Goal: Navigation & Orientation: Find specific page/section

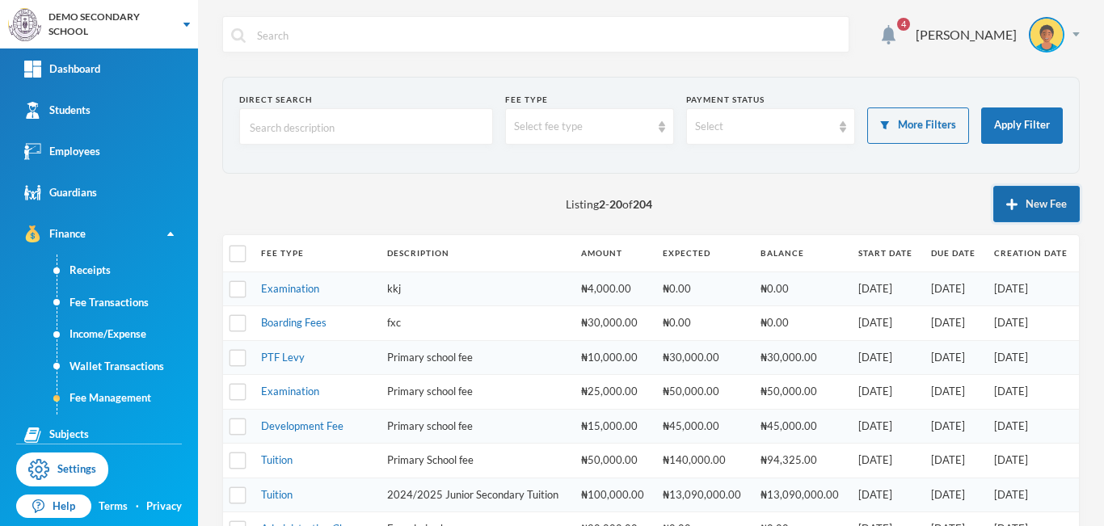
click at [1032, 203] on button "New Fee" at bounding box center [1036, 204] width 86 height 36
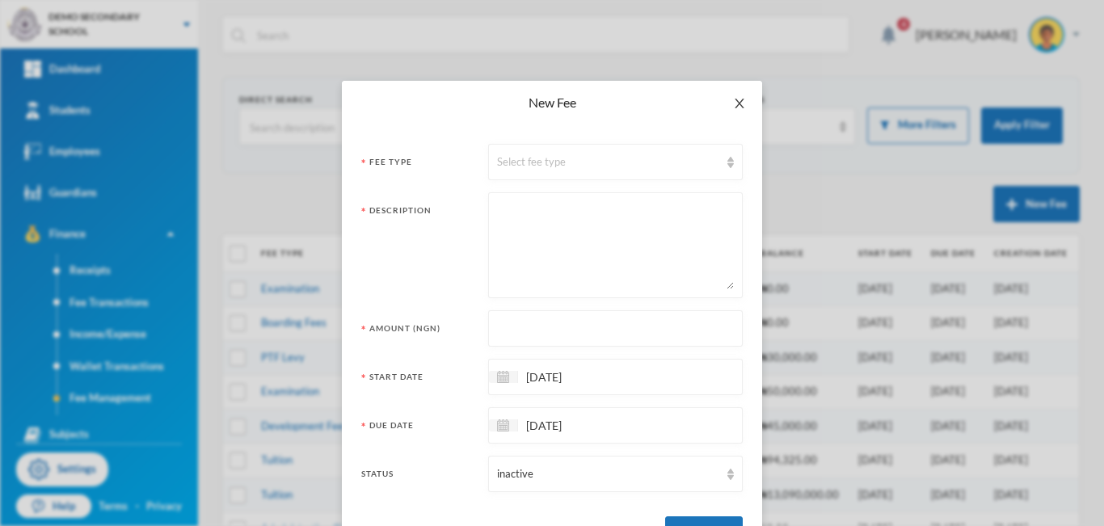
click at [734, 107] on icon "icon: close" at bounding box center [739, 103] width 13 height 13
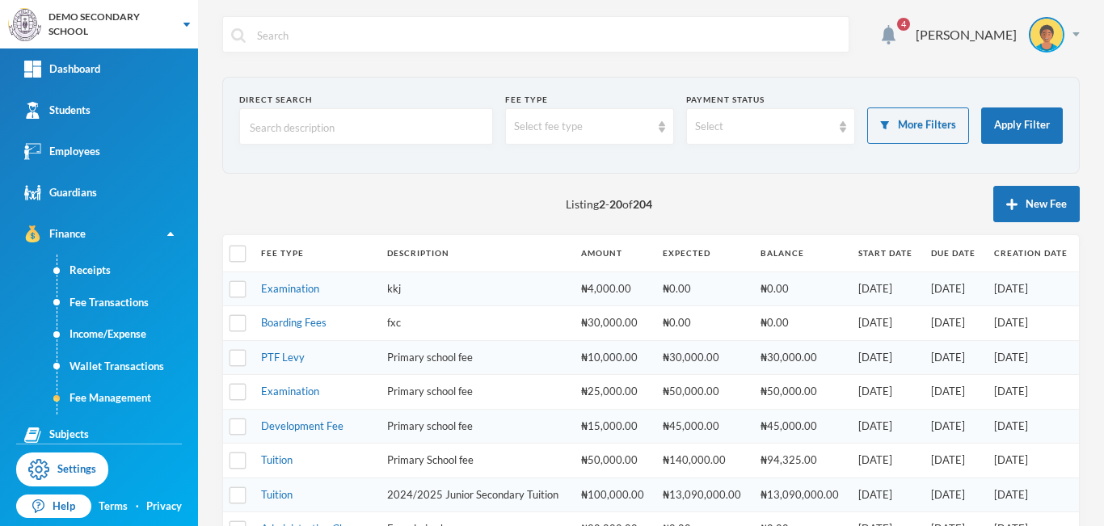
click at [726, 65] on div "4 [PERSON_NAME]" at bounding box center [650, 46] width 857 height 61
click at [1010, 119] on button "Apply Filter" at bounding box center [1022, 125] width 82 height 36
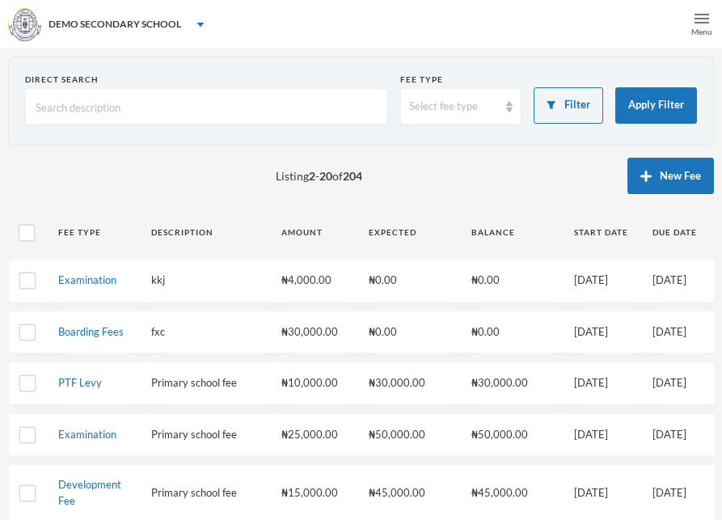
click at [698, 19] on img at bounding box center [701, 18] width 15 height 15
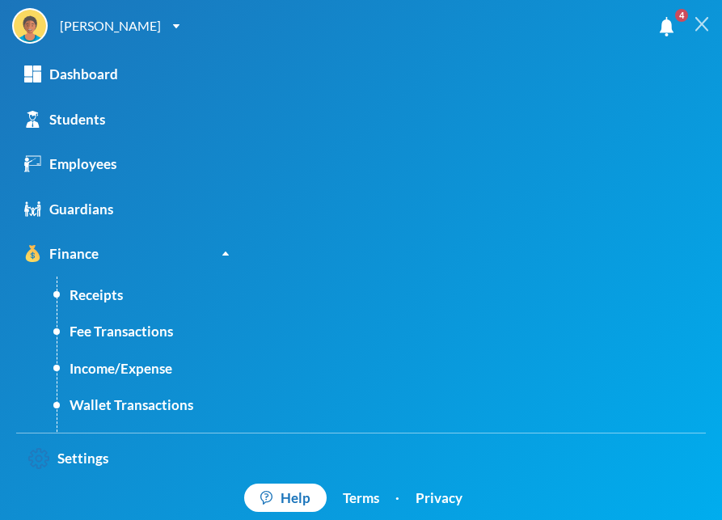
click at [701, 24] on img at bounding box center [701, 24] width 15 height 15
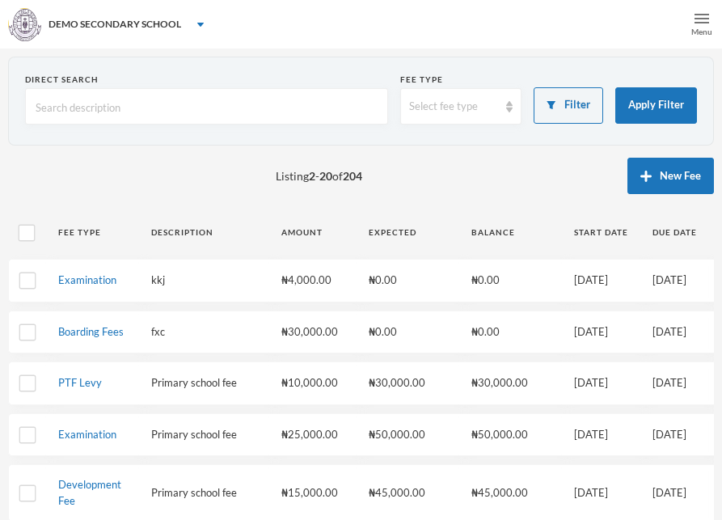
click at [701, 23] on img at bounding box center [701, 18] width 15 height 15
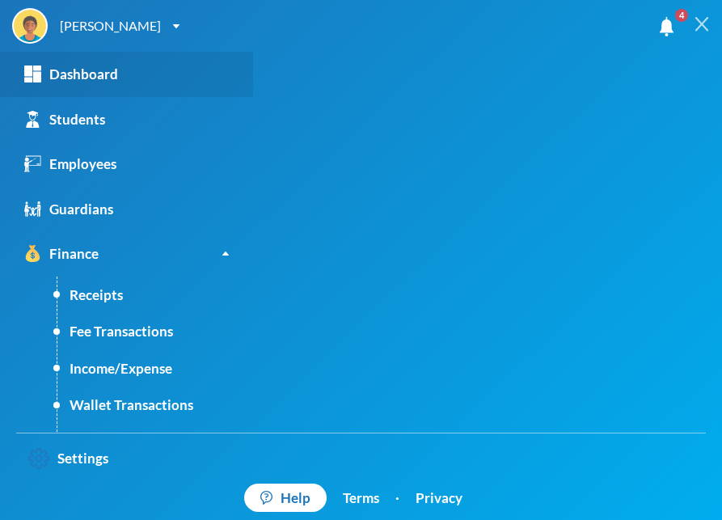
click at [57, 75] on div "Dashboard" at bounding box center [71, 74] width 94 height 21
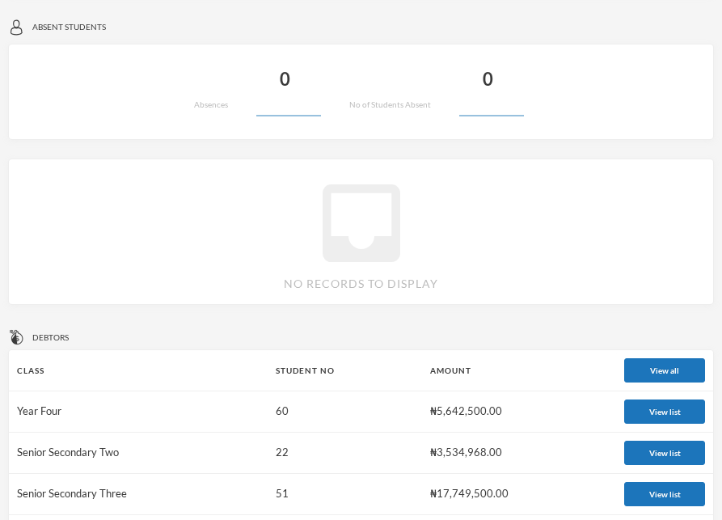
scroll to position [808, 0]
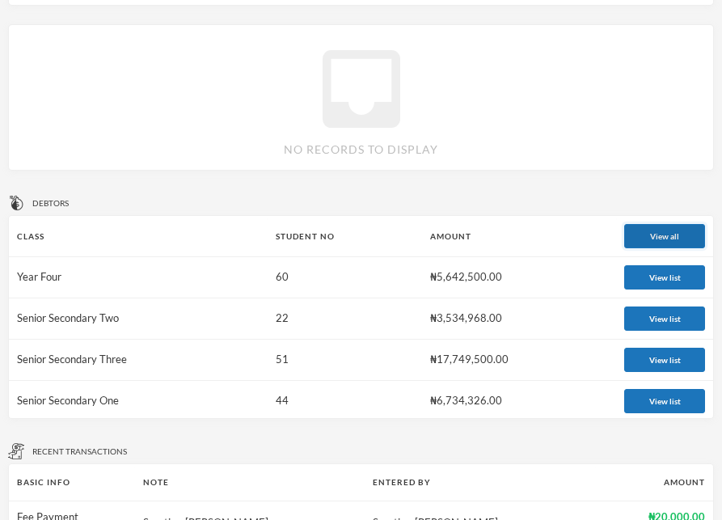
click at [656, 243] on button "View all" at bounding box center [664, 236] width 81 height 24
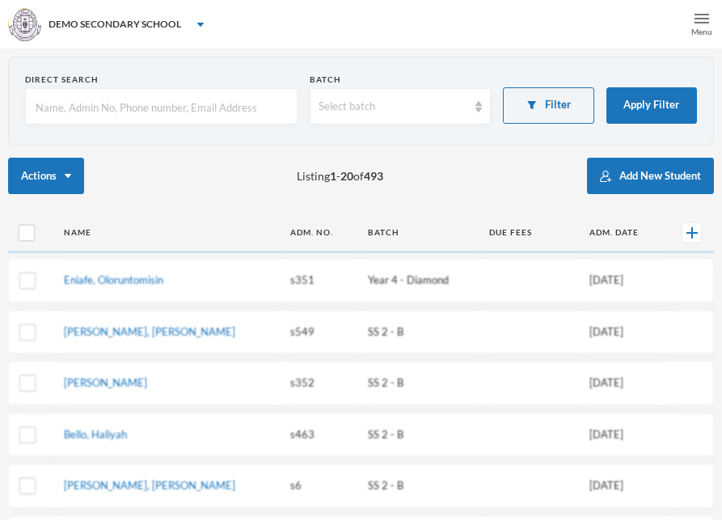
click at [699, 19] on img at bounding box center [701, 18] width 15 height 15
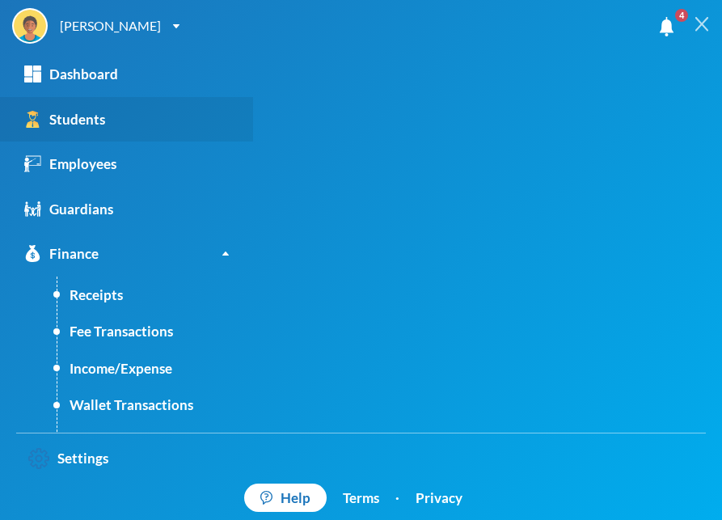
click at [85, 124] on div "Students" at bounding box center [64, 119] width 81 height 21
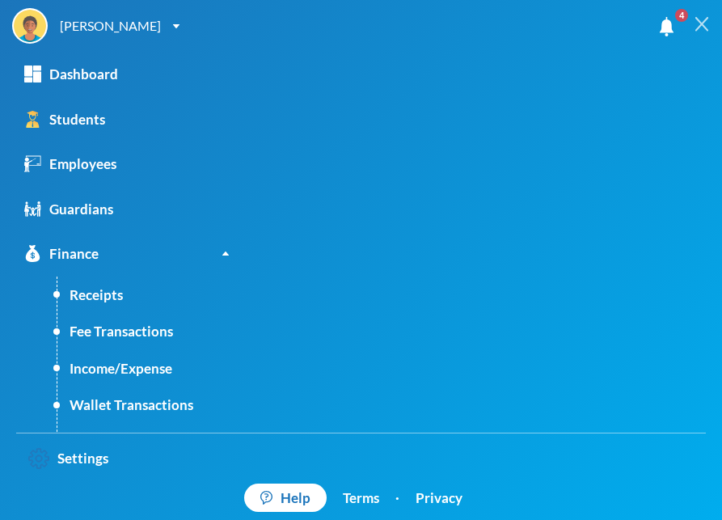
click at [705, 23] on img at bounding box center [701, 24] width 15 height 15
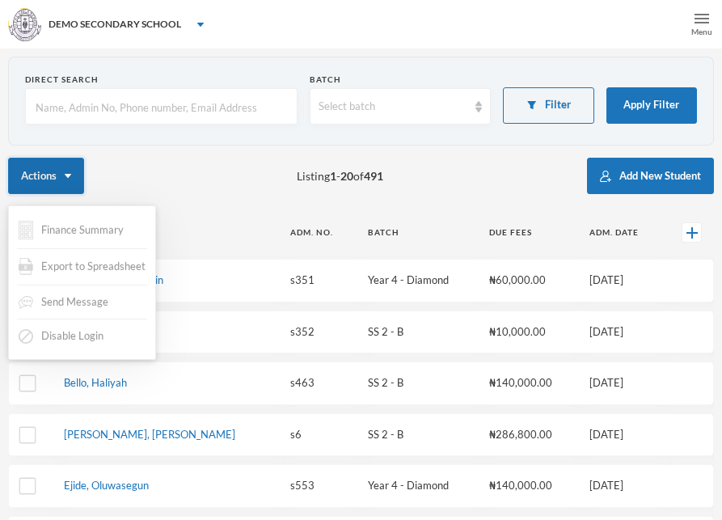
click at [67, 172] on button "Actions" at bounding box center [46, 176] width 76 height 36
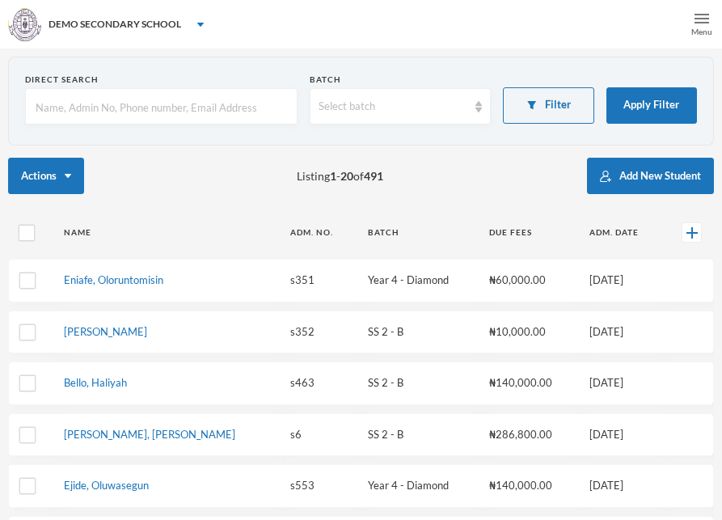
click at [696, 23] on img at bounding box center [701, 18] width 15 height 15
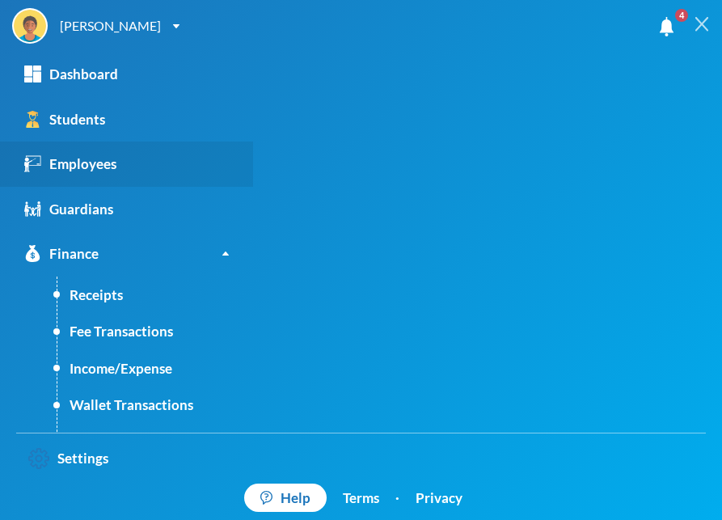
click at [90, 171] on div "Employees" at bounding box center [70, 164] width 92 height 21
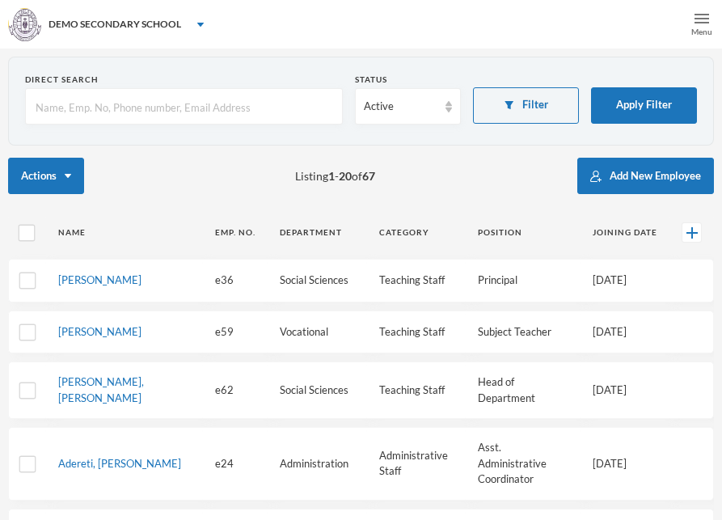
click at [704, 27] on div "Menu" at bounding box center [701, 32] width 21 height 12
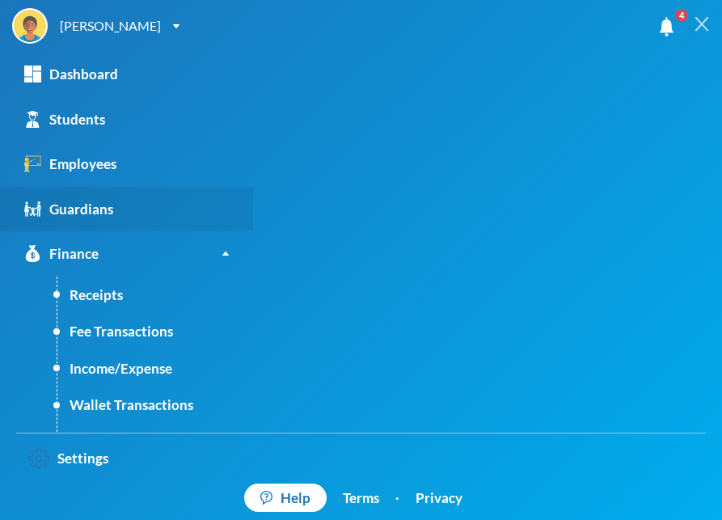
click at [68, 206] on div "Guardians" at bounding box center [68, 209] width 89 height 21
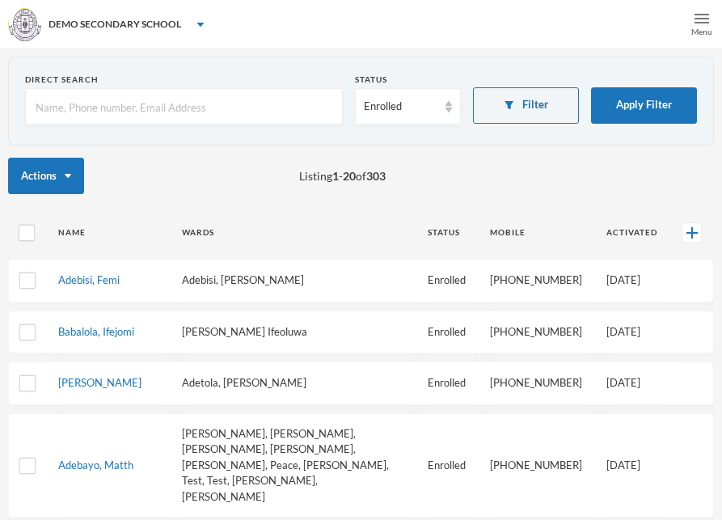
click at [696, 14] on img at bounding box center [701, 18] width 15 height 15
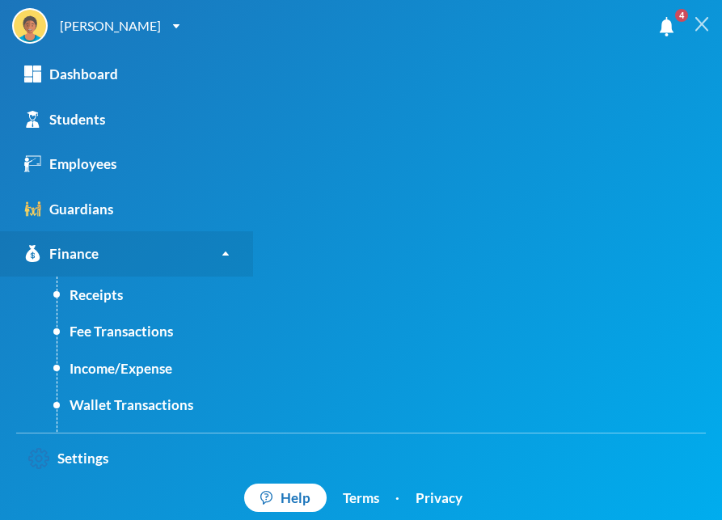
click at [57, 250] on div "Finance" at bounding box center [61, 253] width 74 height 21
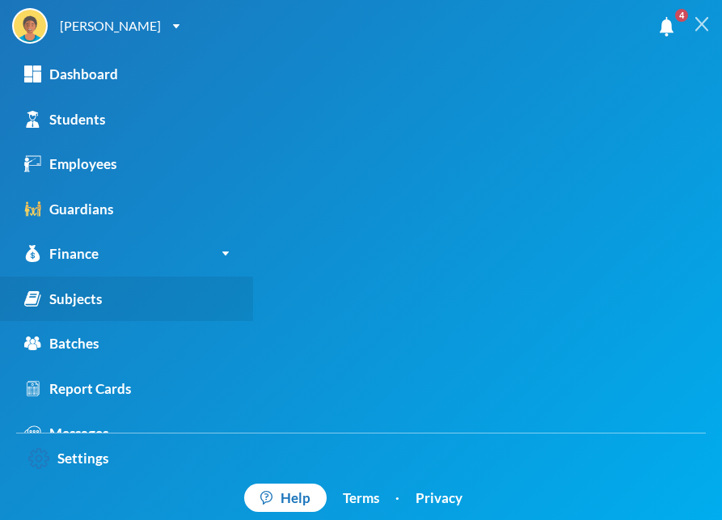
click at [59, 293] on div "Subjects" at bounding box center [63, 298] width 78 height 21
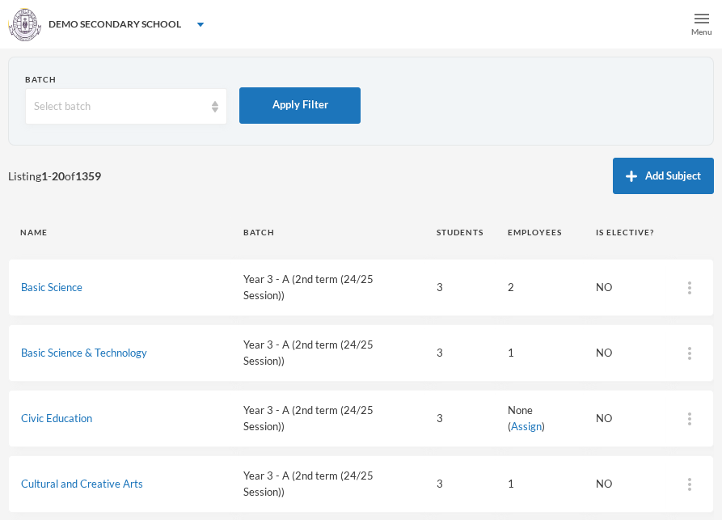
click at [691, 24] on div "Menu" at bounding box center [701, 24] width 40 height 48
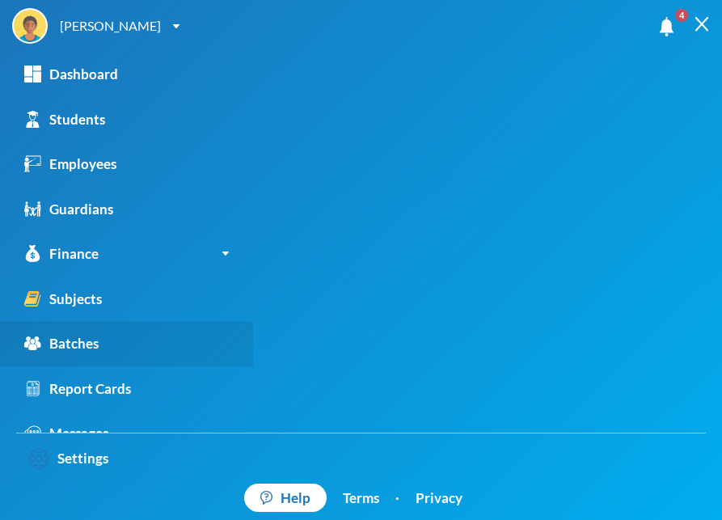
click at [79, 347] on div "Batches" at bounding box center [61, 343] width 74 height 21
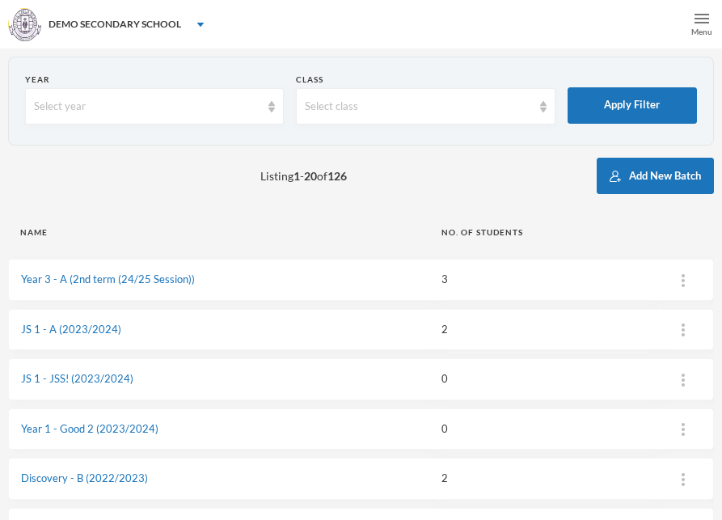
click at [697, 22] on img at bounding box center [701, 18] width 15 height 15
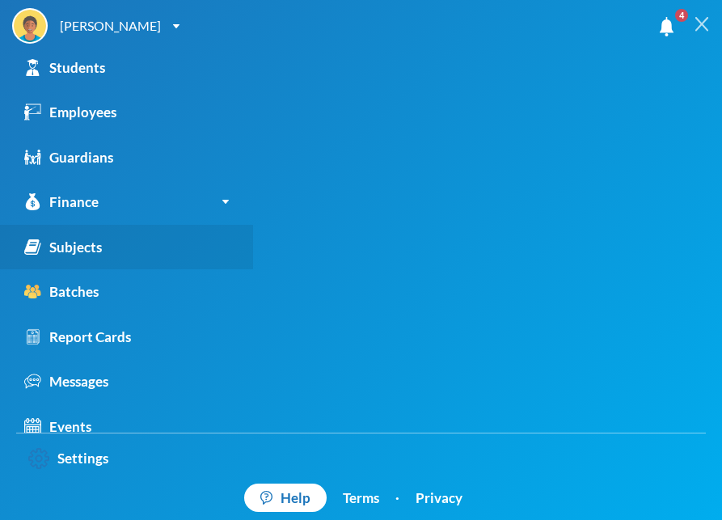
scroll to position [68, 0]
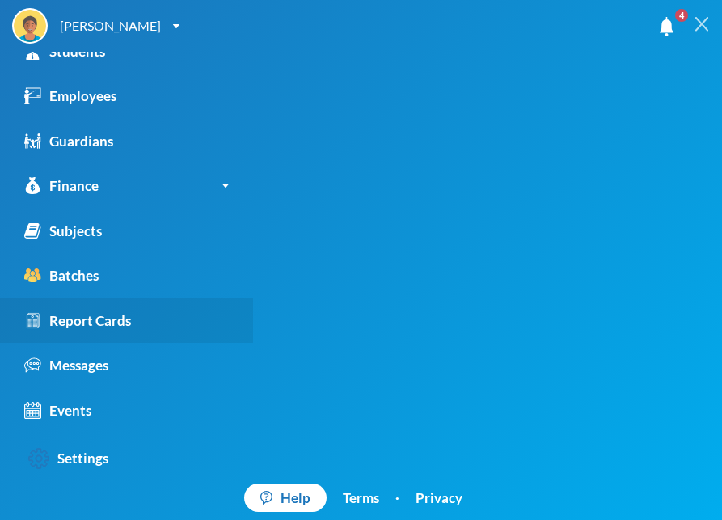
click at [65, 333] on link "Report Cards" at bounding box center [126, 320] width 253 height 45
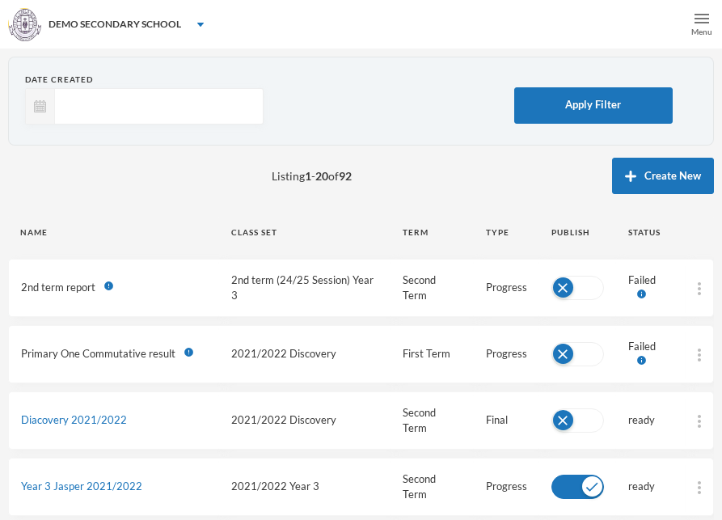
click at [700, 16] on img at bounding box center [701, 18] width 15 height 15
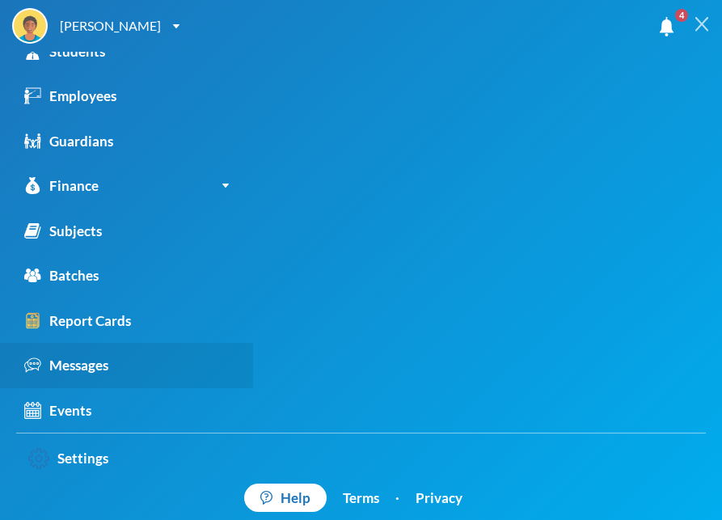
click at [97, 356] on div "Messages" at bounding box center [66, 365] width 84 height 21
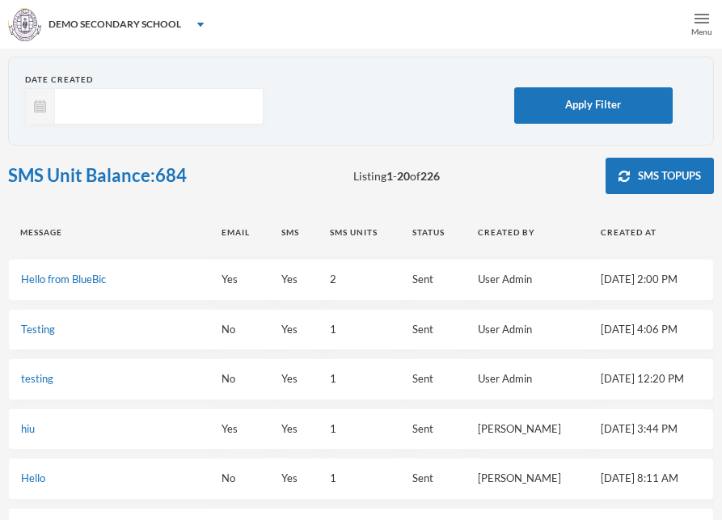
click at [694, 24] on img at bounding box center [701, 18] width 15 height 15
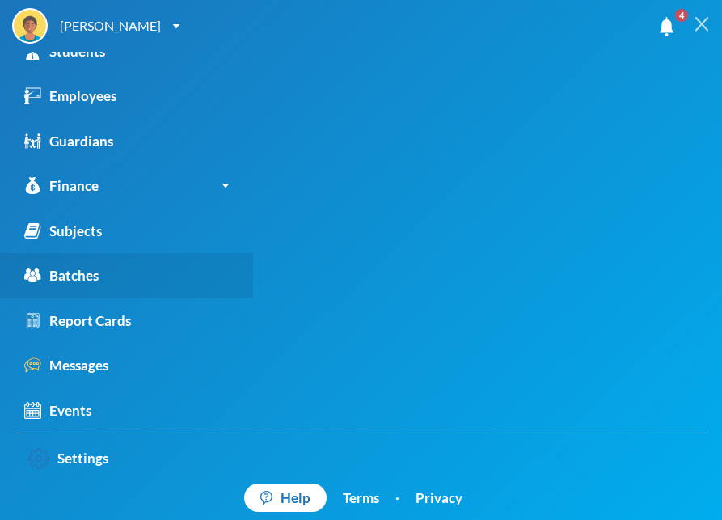
scroll to position [269, 0]
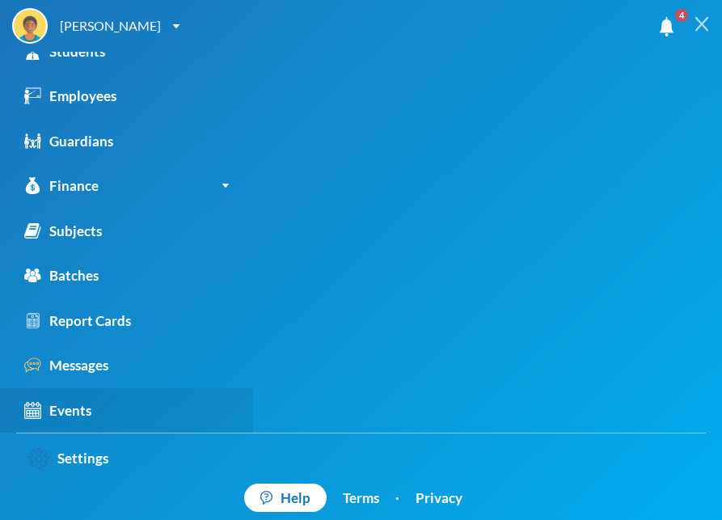
click at [50, 413] on div "Events" at bounding box center [57, 410] width 67 height 21
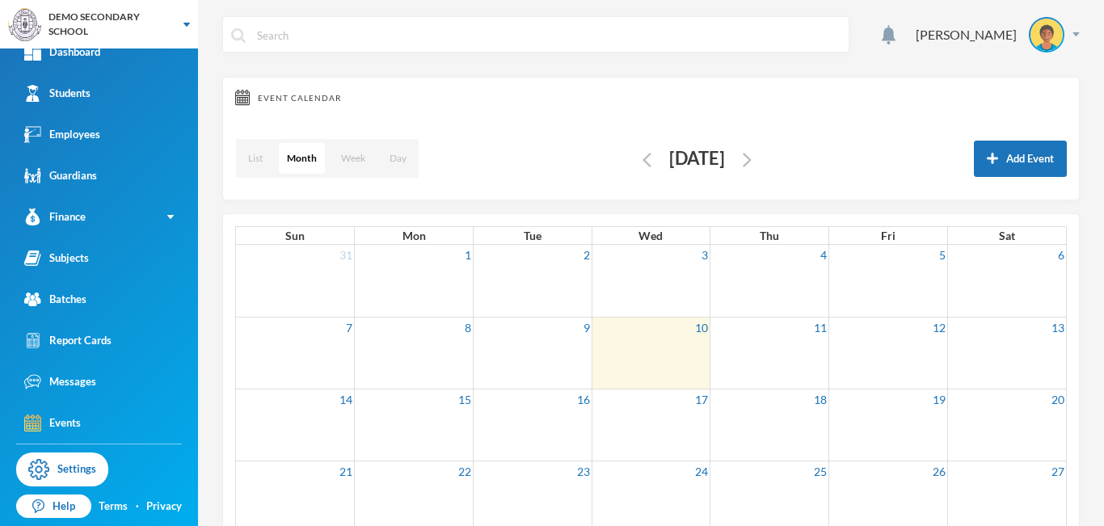
scroll to position [17, 0]
click at [78, 387] on div "Messages" at bounding box center [60, 381] width 72 height 17
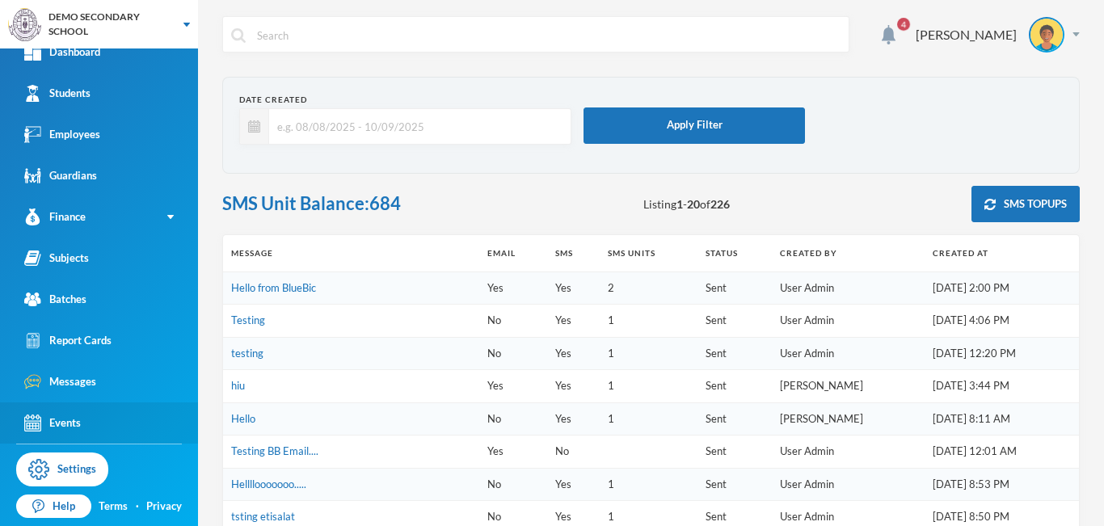
click at [73, 423] on div "Events" at bounding box center [52, 423] width 57 height 17
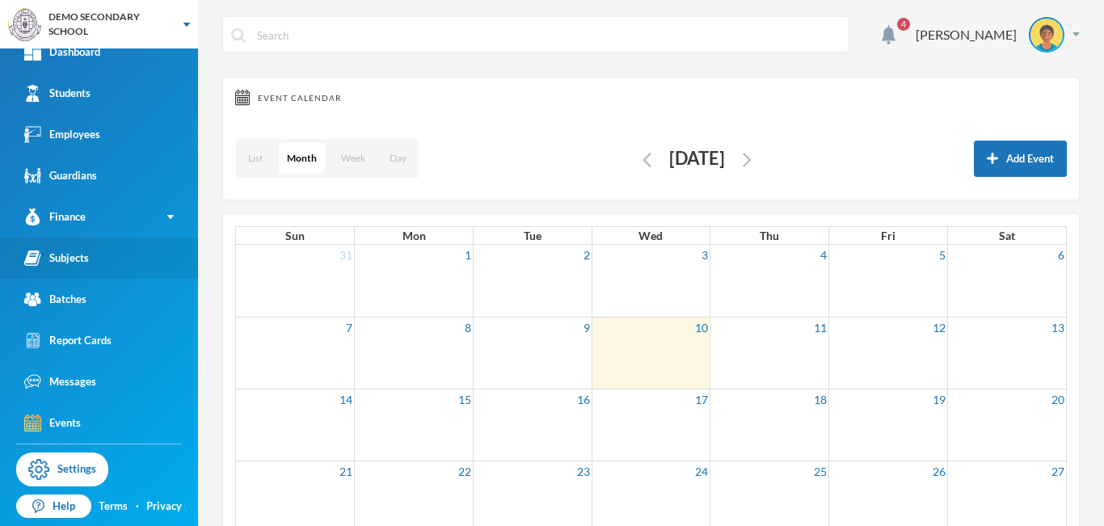
click at [69, 254] on div "Subjects" at bounding box center [56, 258] width 65 height 17
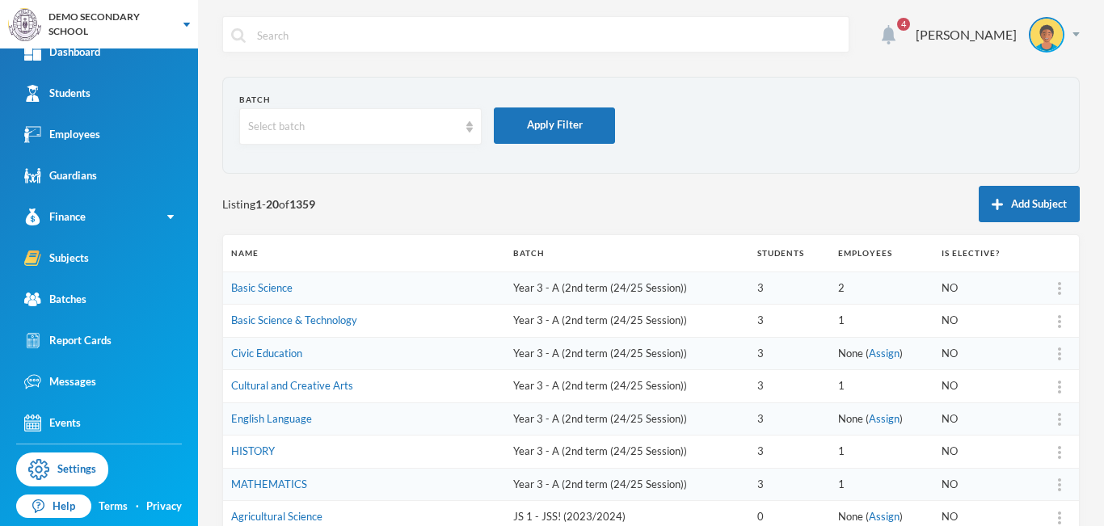
click at [895, 36] on img at bounding box center [889, 34] width 14 height 19
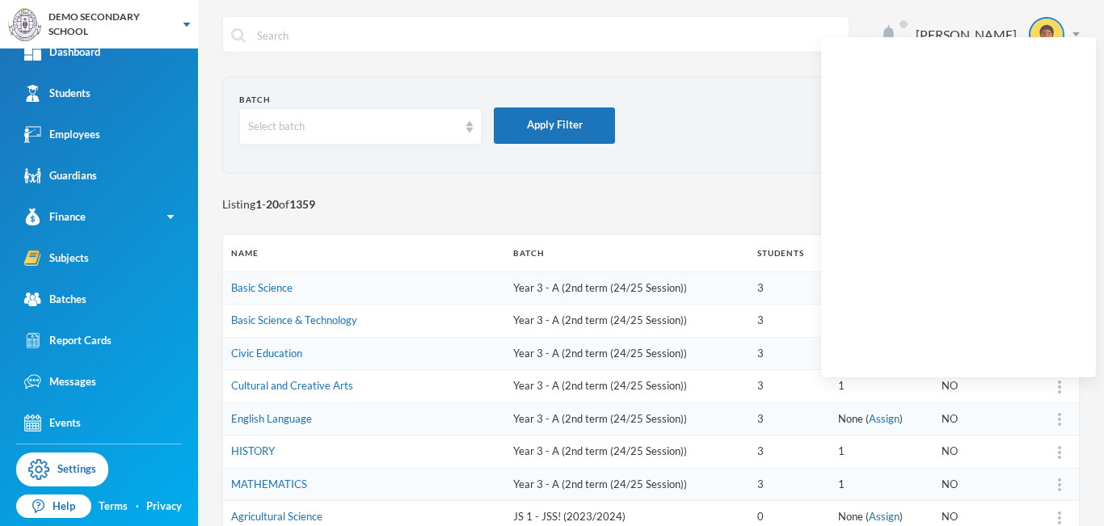
click at [895, 36] on img at bounding box center [889, 34] width 14 height 19
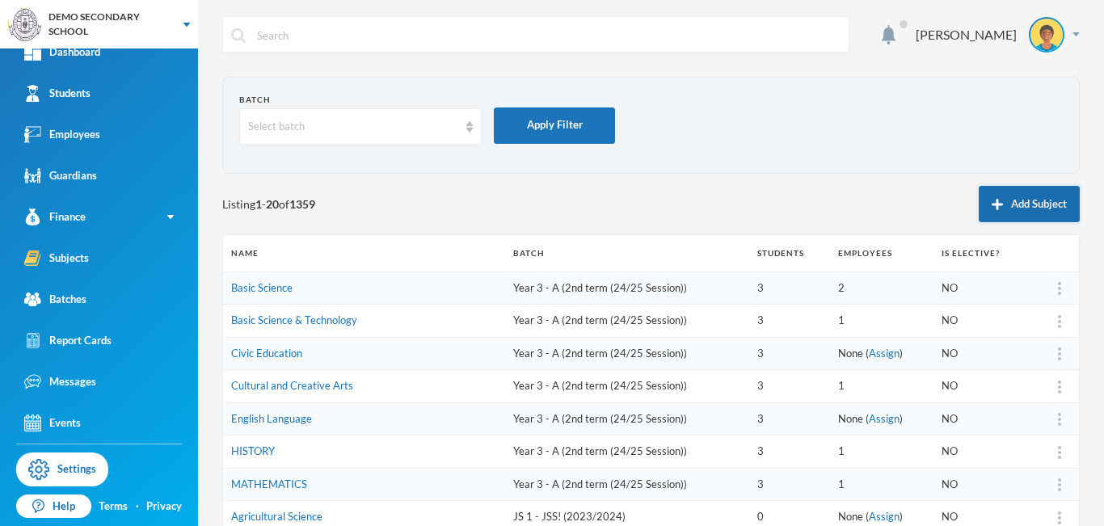
click at [999, 202] on button "Add Subject" at bounding box center [1028, 204] width 101 height 36
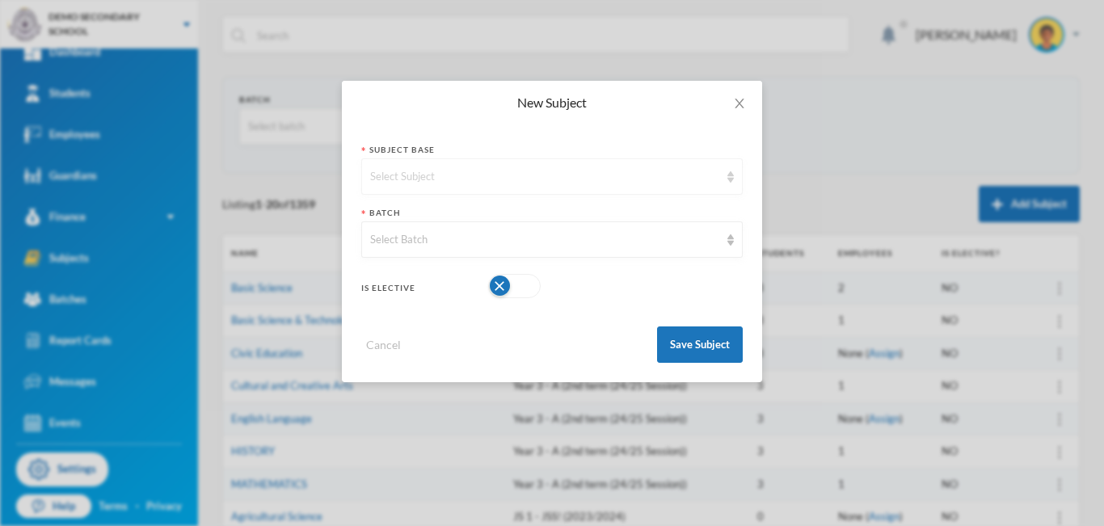
click at [732, 182] on img at bounding box center [730, 176] width 6 height 11
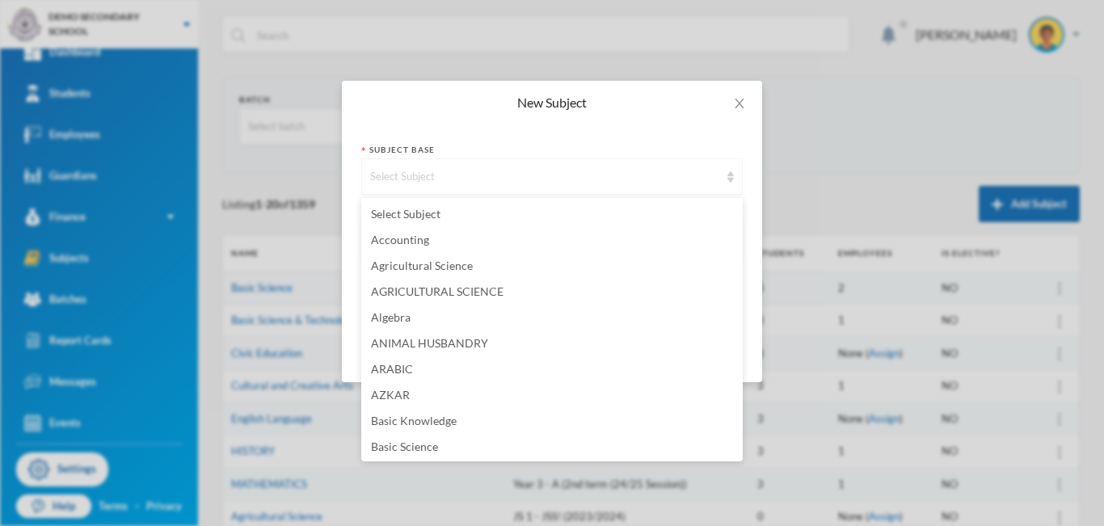
click at [729, 172] on img at bounding box center [730, 176] width 6 height 11
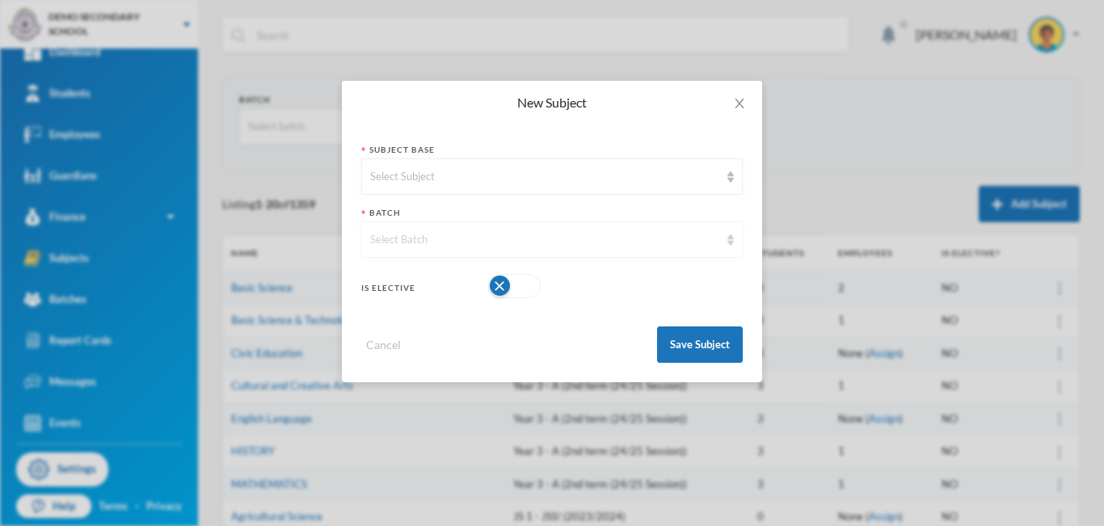
click at [729, 241] on img at bounding box center [730, 239] width 6 height 11
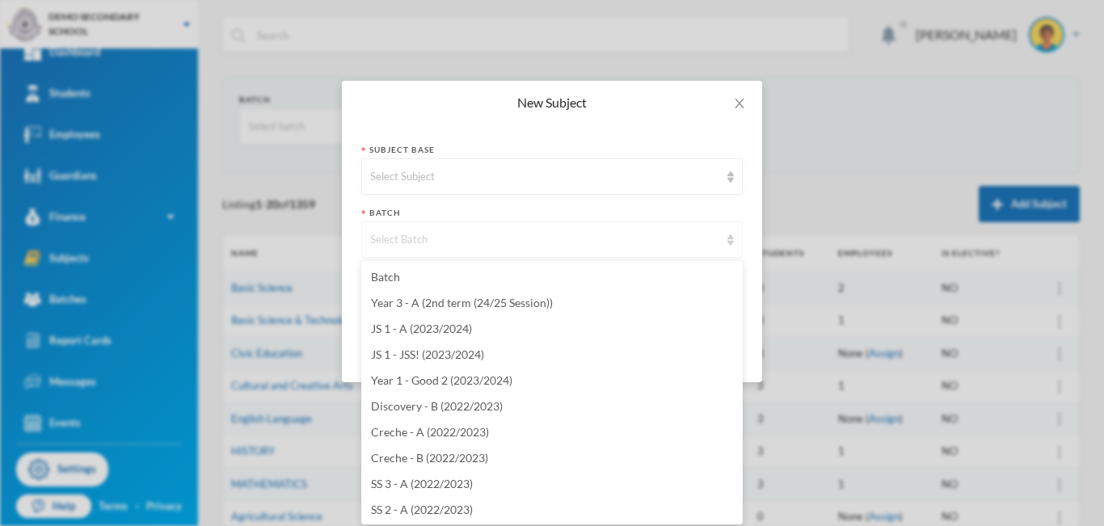
click at [729, 241] on img at bounding box center [730, 239] width 6 height 11
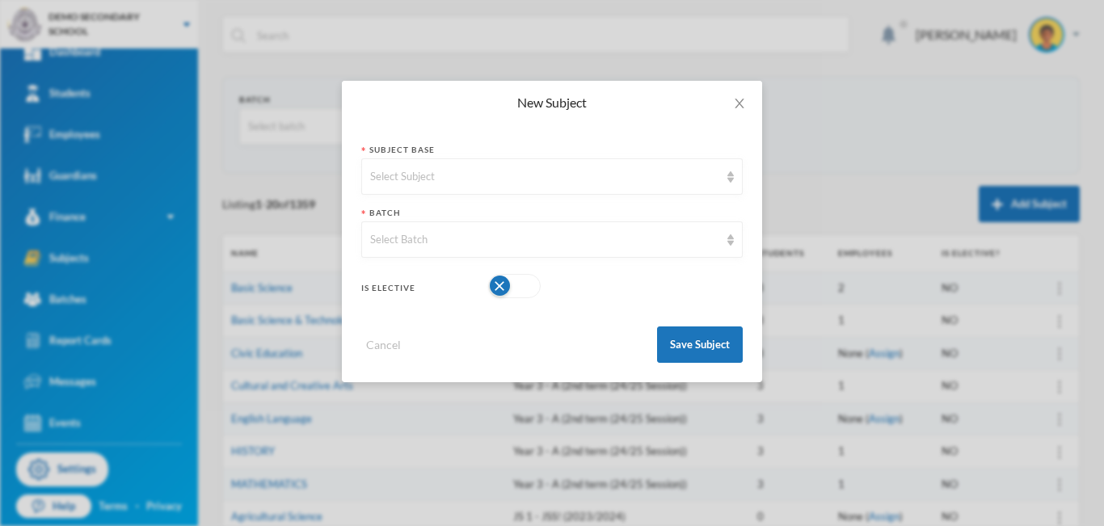
click at [848, 172] on div "New Subject Subject Base Select Subject Batch Select Batch Is Elective Cancel S…" at bounding box center [552, 263] width 1104 height 526
click at [739, 99] on icon "icon: close" at bounding box center [739, 103] width 13 height 13
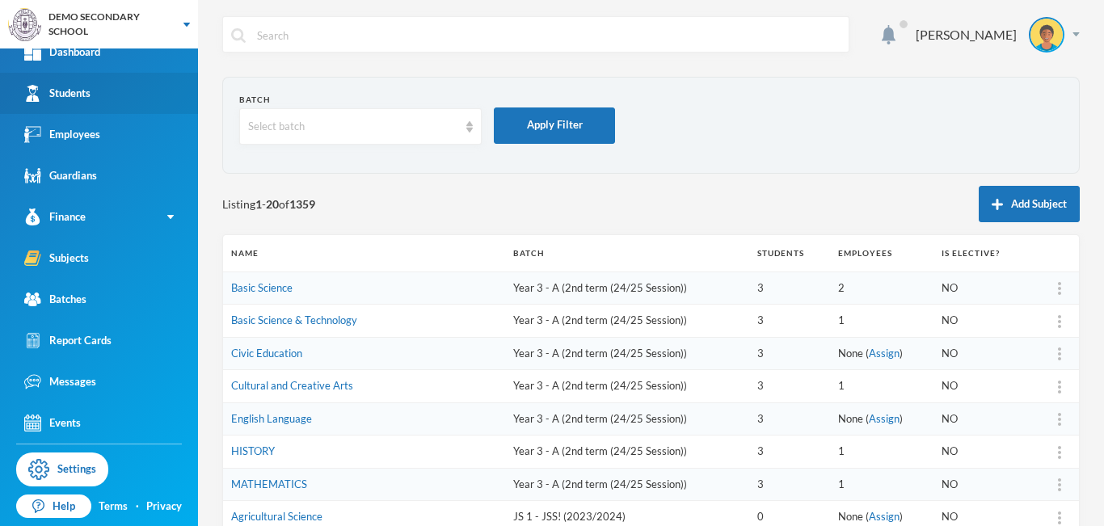
click at [101, 98] on link "Students" at bounding box center [99, 93] width 198 height 41
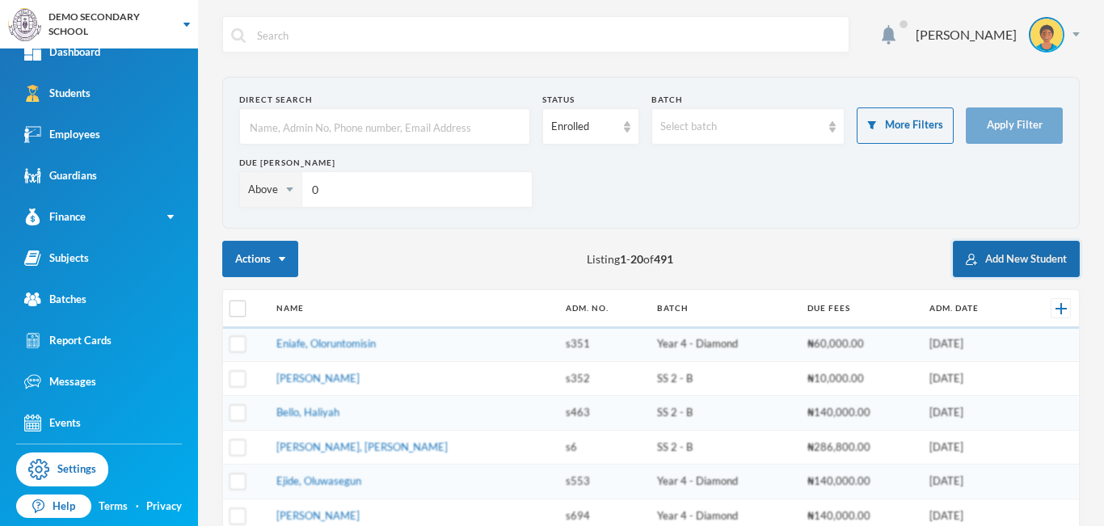
click at [1000, 259] on button "Add New Student" at bounding box center [1016, 259] width 127 height 36
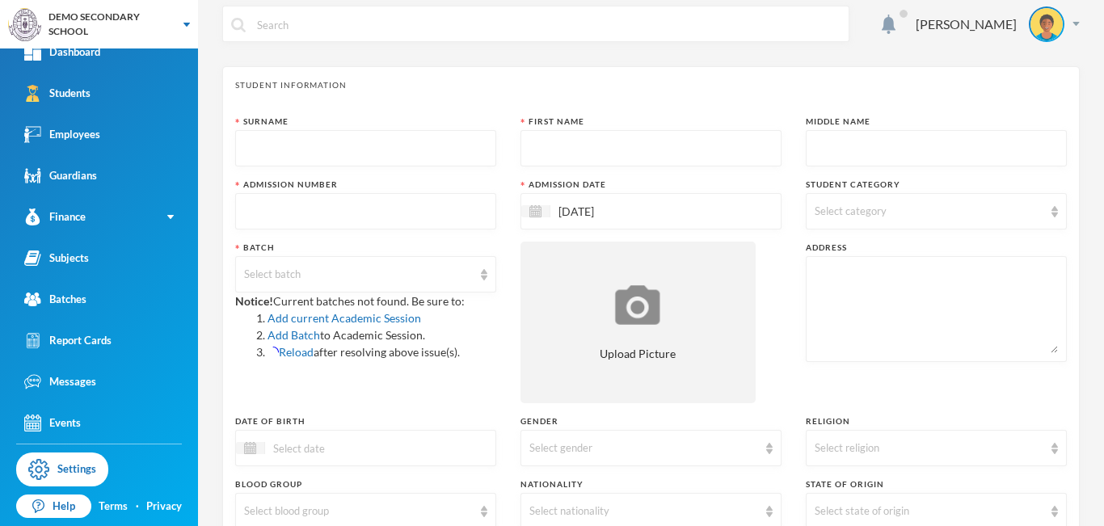
scroll to position [4, 0]
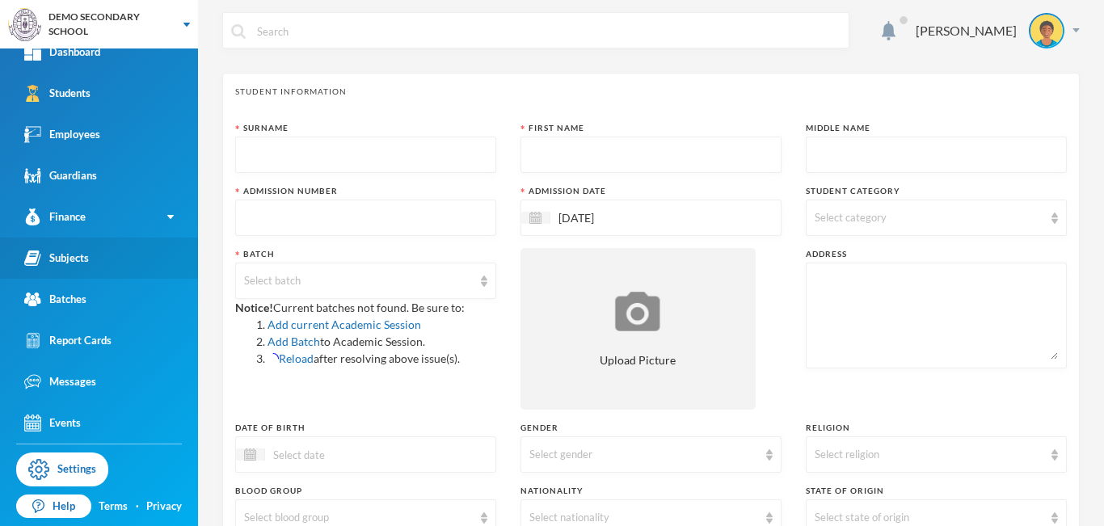
click at [76, 260] on div "Subjects" at bounding box center [56, 258] width 65 height 17
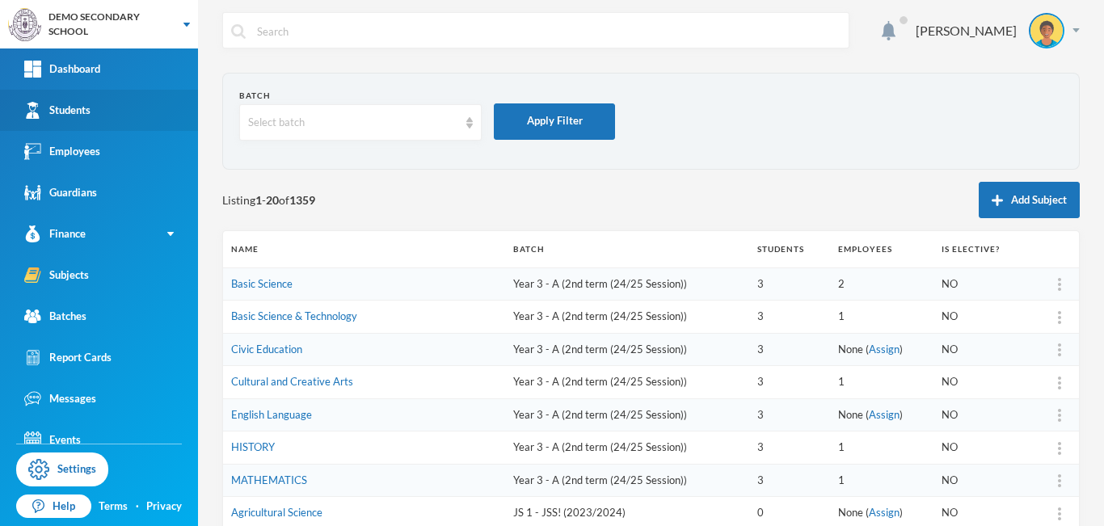
click at [95, 124] on link "Students" at bounding box center [99, 110] width 198 height 41
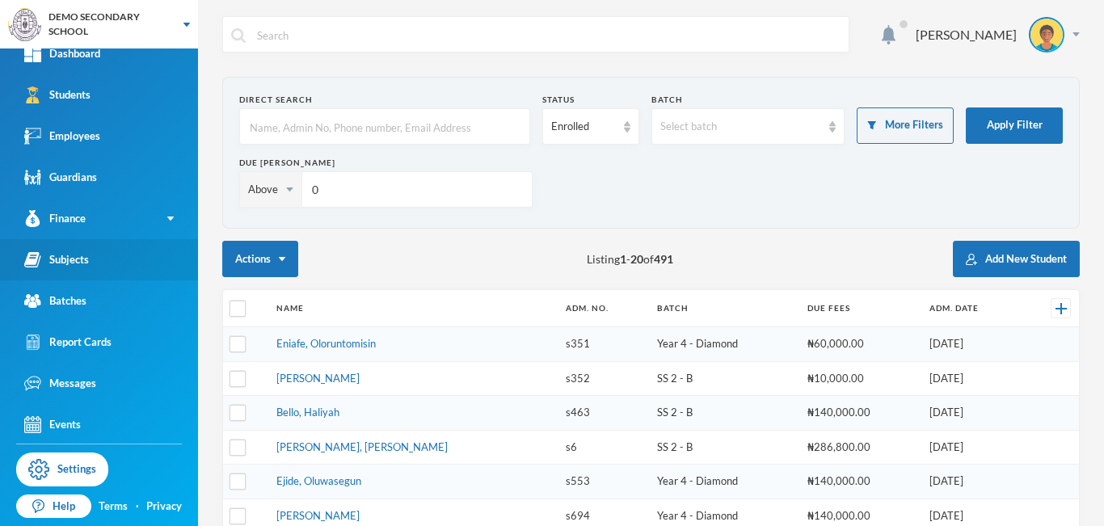
scroll to position [17, 0]
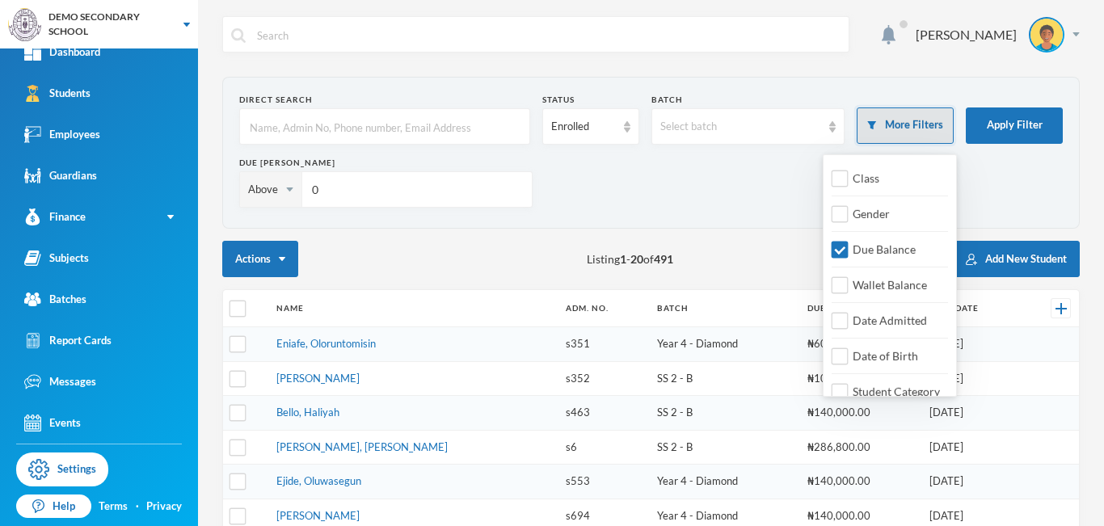
click at [898, 131] on button "More Filters" at bounding box center [904, 125] width 97 height 36
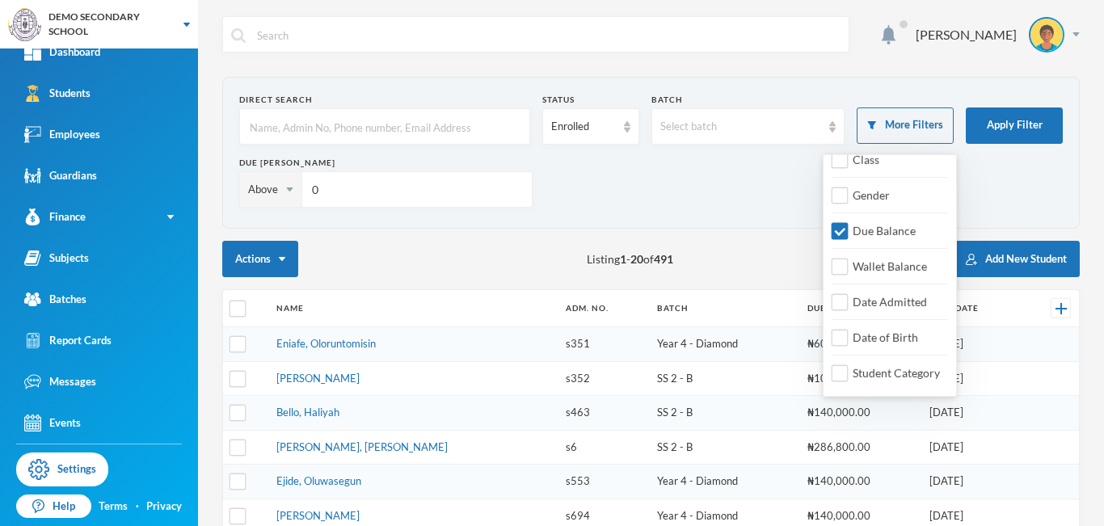
scroll to position [0, 0]
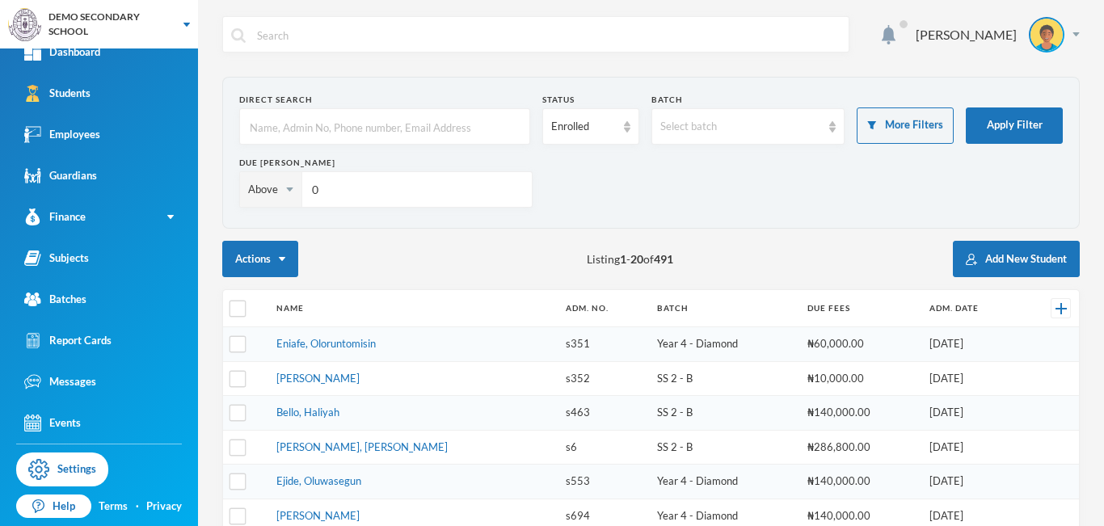
click at [718, 171] on div "Due [PERSON_NAME] Above 0" at bounding box center [650, 188] width 823 height 63
click at [90, 137] on div "Employees" at bounding box center [62, 134] width 76 height 17
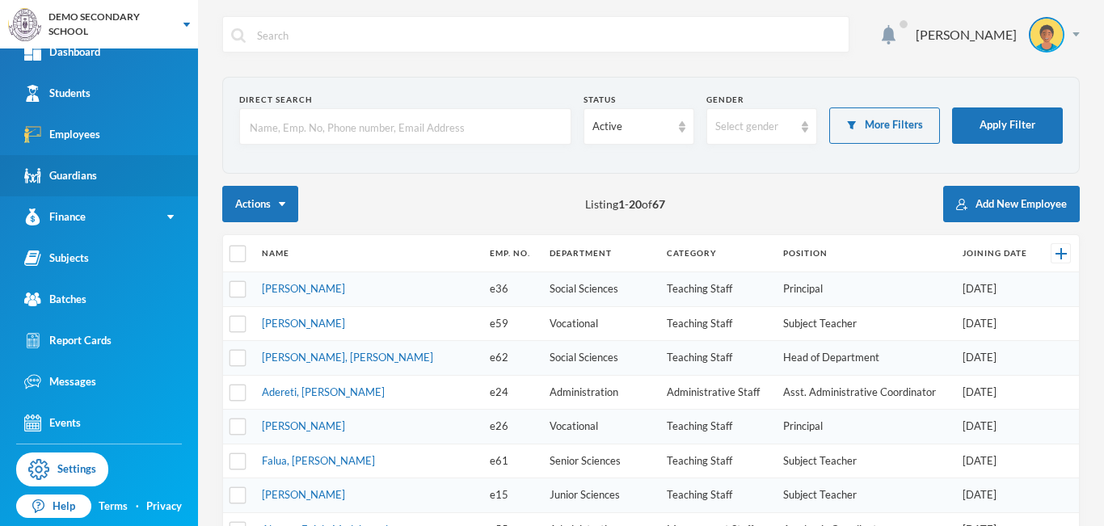
click at [68, 183] on div "Guardians" at bounding box center [60, 175] width 73 height 17
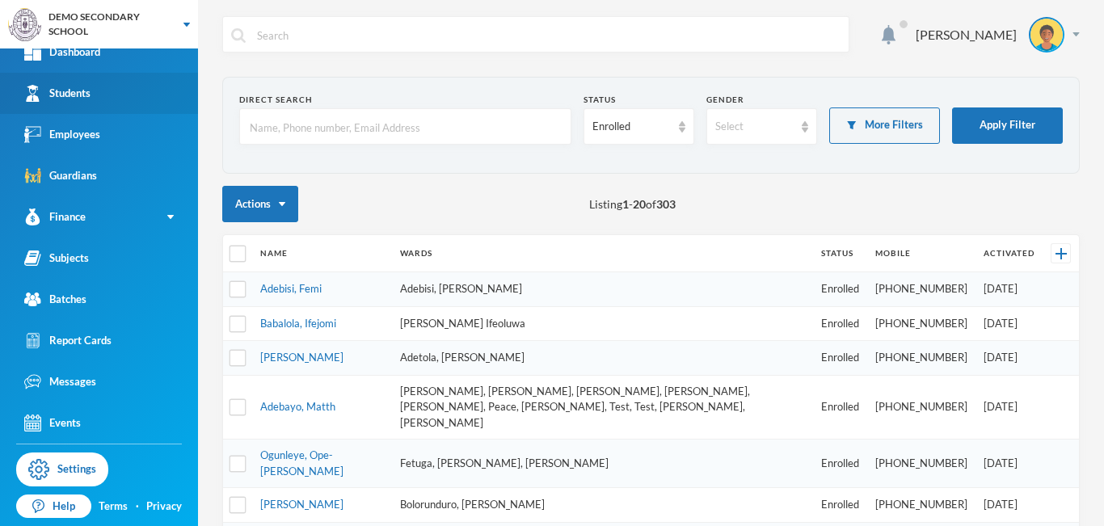
click at [103, 93] on link "Students" at bounding box center [99, 93] width 198 height 41
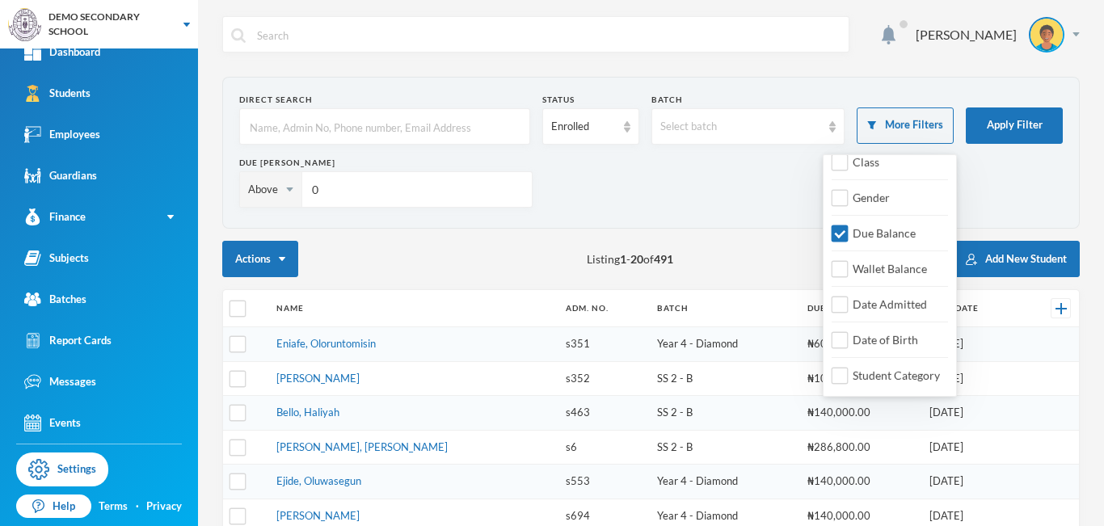
scroll to position [19, 0]
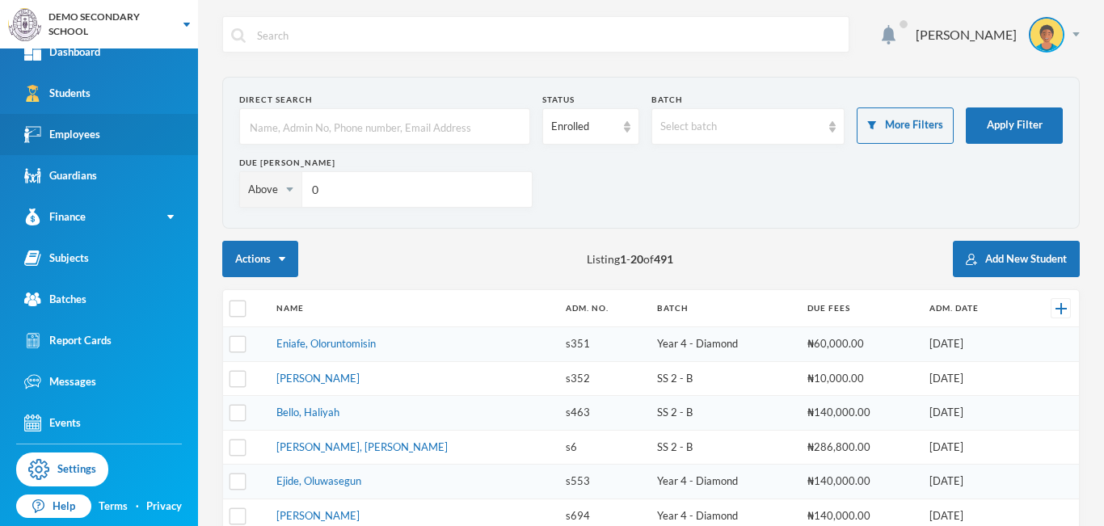
click at [95, 128] on div "Employees" at bounding box center [62, 134] width 76 height 17
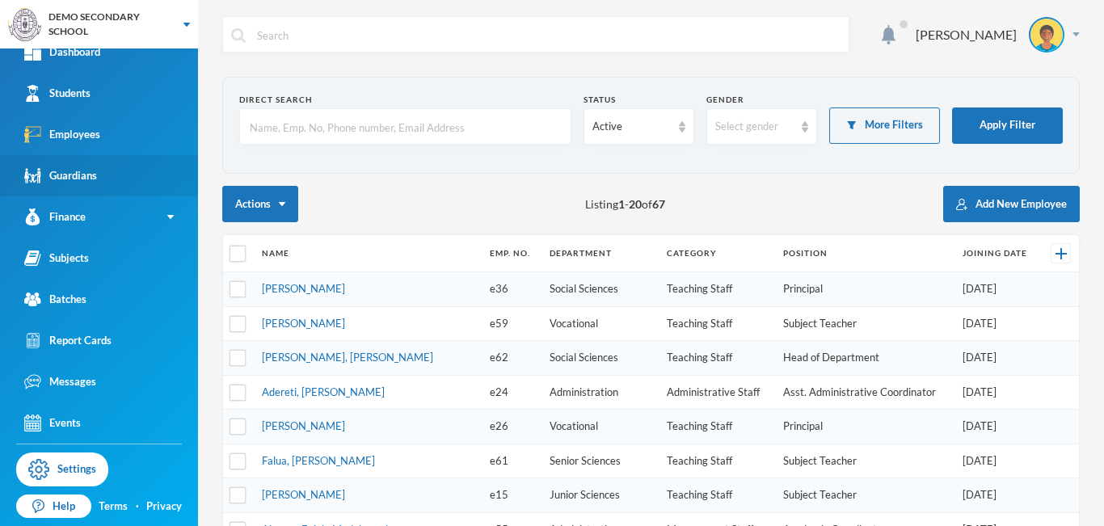
click at [61, 176] on div "Guardians" at bounding box center [60, 175] width 73 height 17
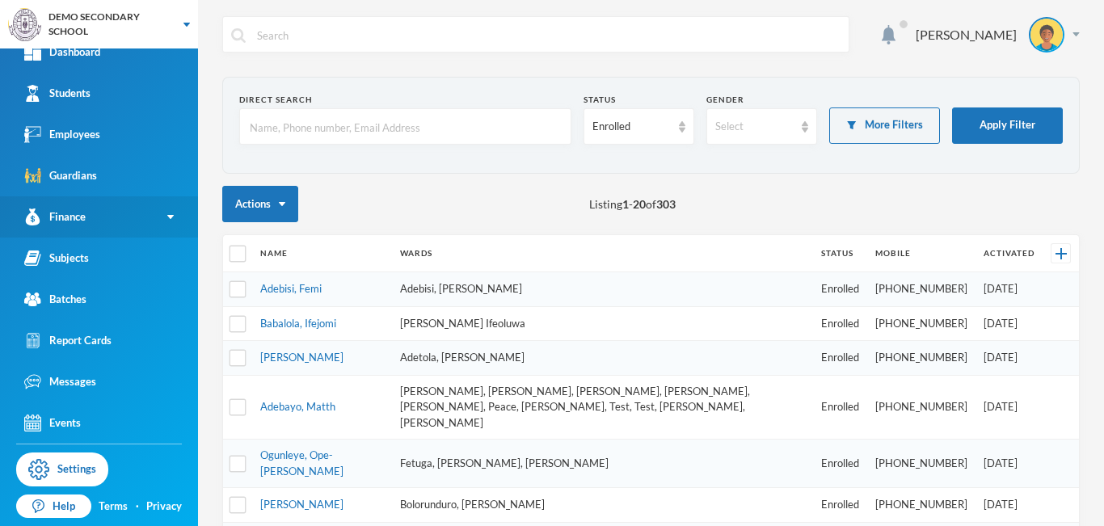
click at [99, 219] on link "Finance" at bounding box center [99, 216] width 198 height 41
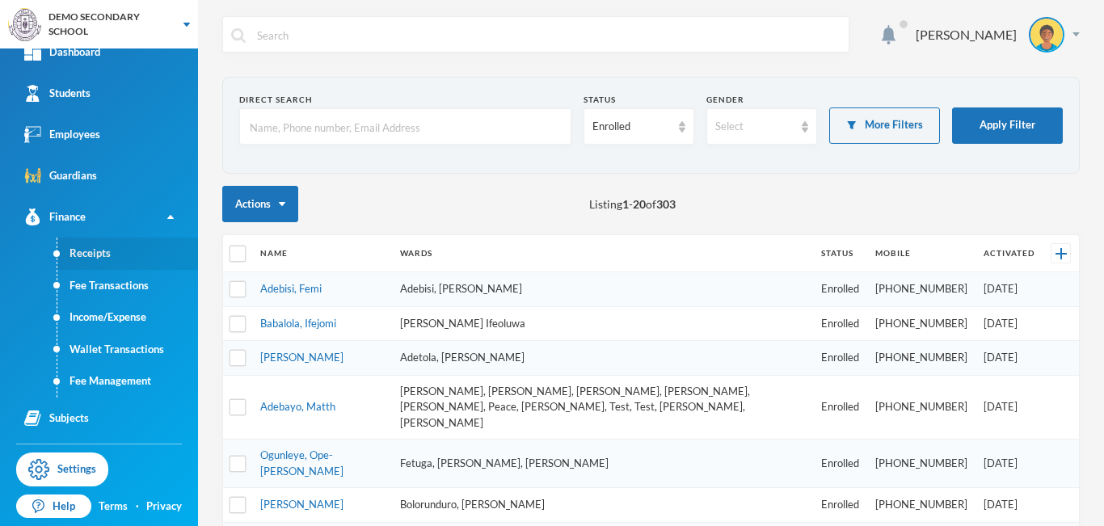
click at [93, 259] on link "Receipts" at bounding box center [127, 254] width 141 height 32
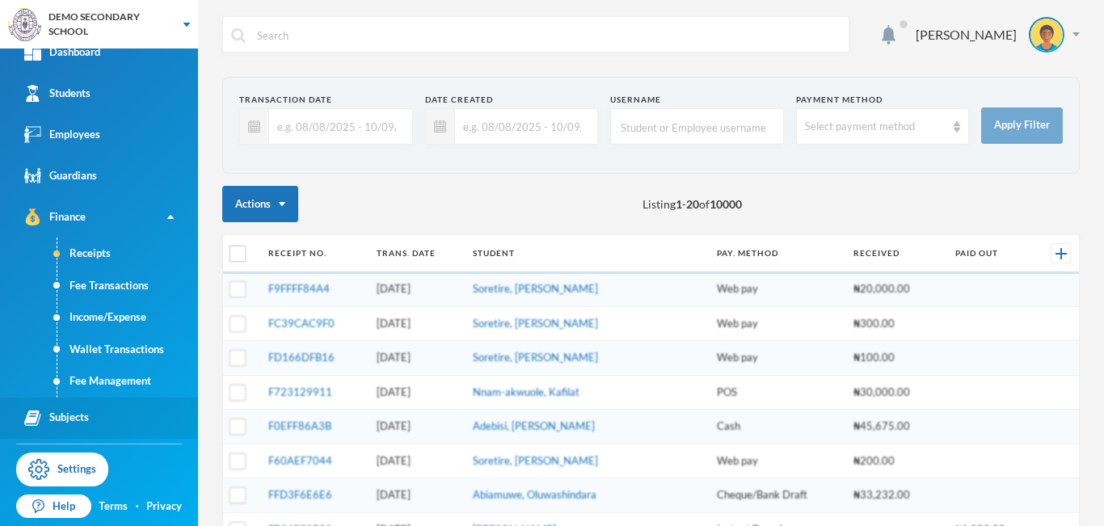
click at [99, 417] on link "Subjects" at bounding box center [99, 418] width 198 height 41
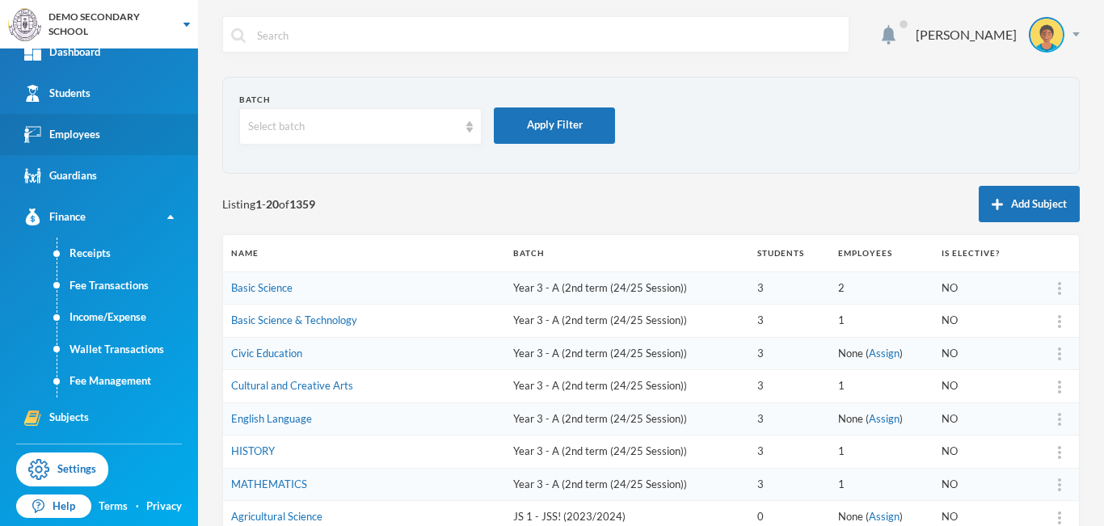
click at [82, 136] on div "Employees" at bounding box center [62, 134] width 76 height 17
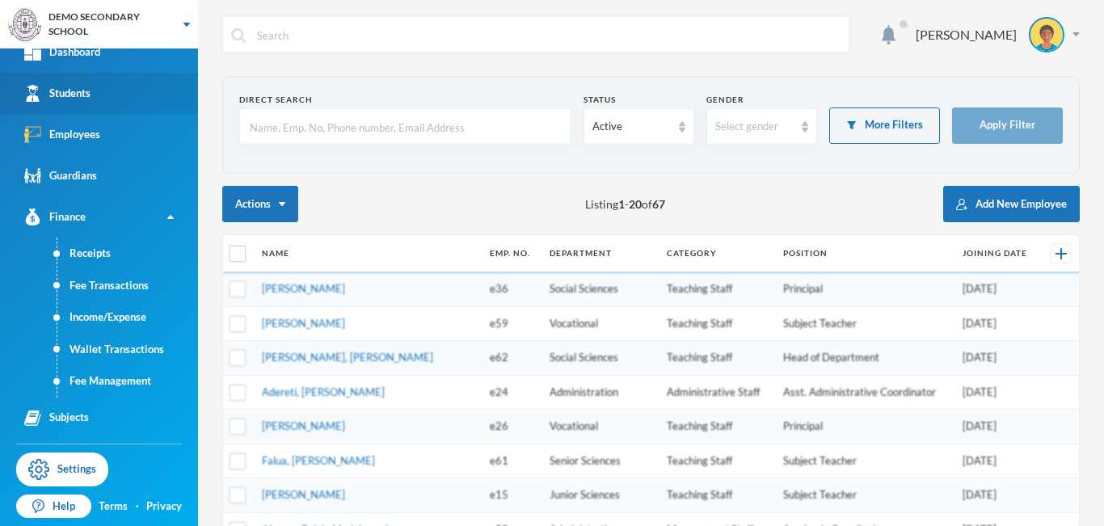
click at [87, 101] on div "Students" at bounding box center [57, 93] width 66 height 17
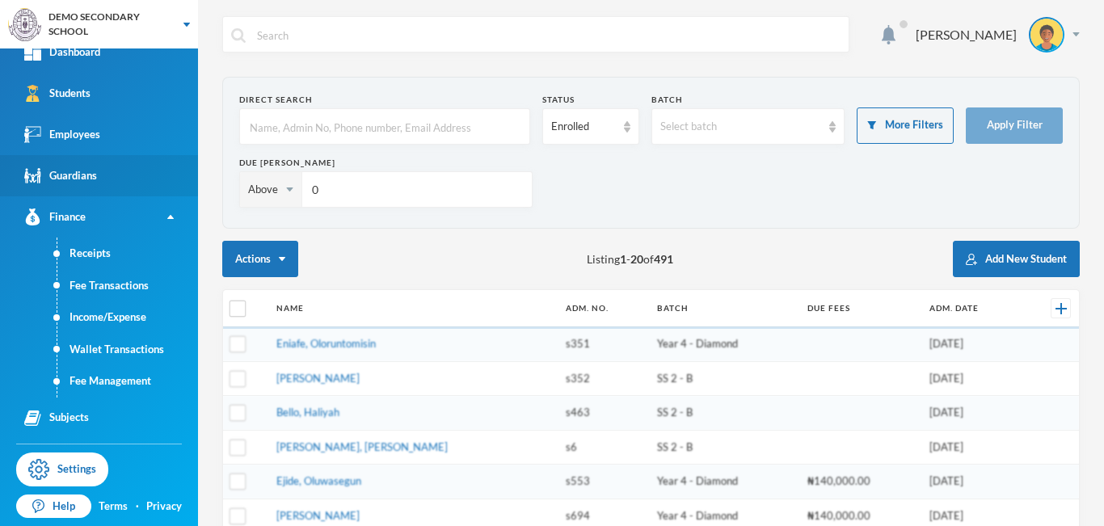
click at [87, 173] on div "Guardians" at bounding box center [60, 175] width 73 height 17
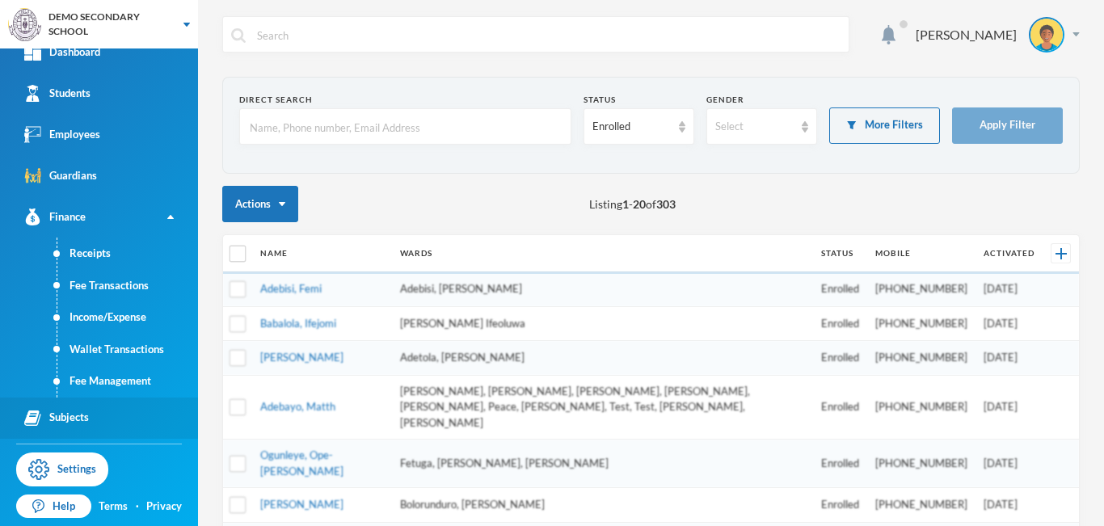
click at [90, 427] on link "Subjects" at bounding box center [99, 418] width 198 height 41
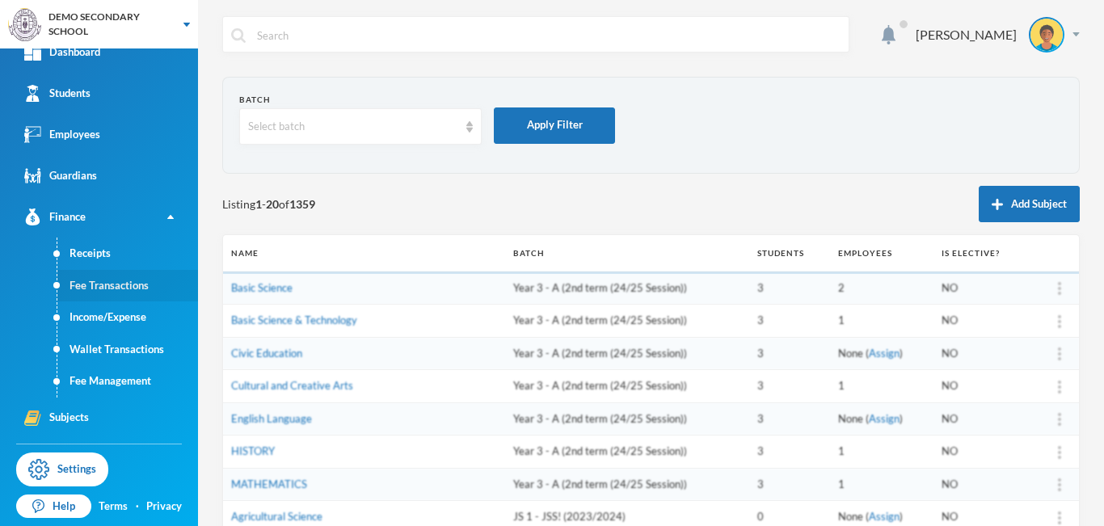
scroll to position [142, 0]
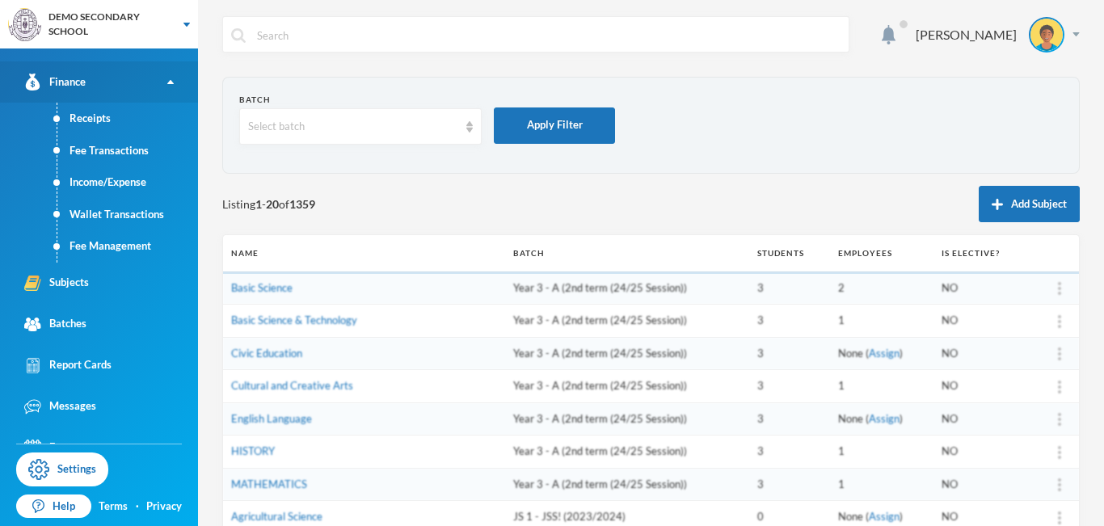
click at [158, 78] on link "Finance" at bounding box center [99, 81] width 198 height 41
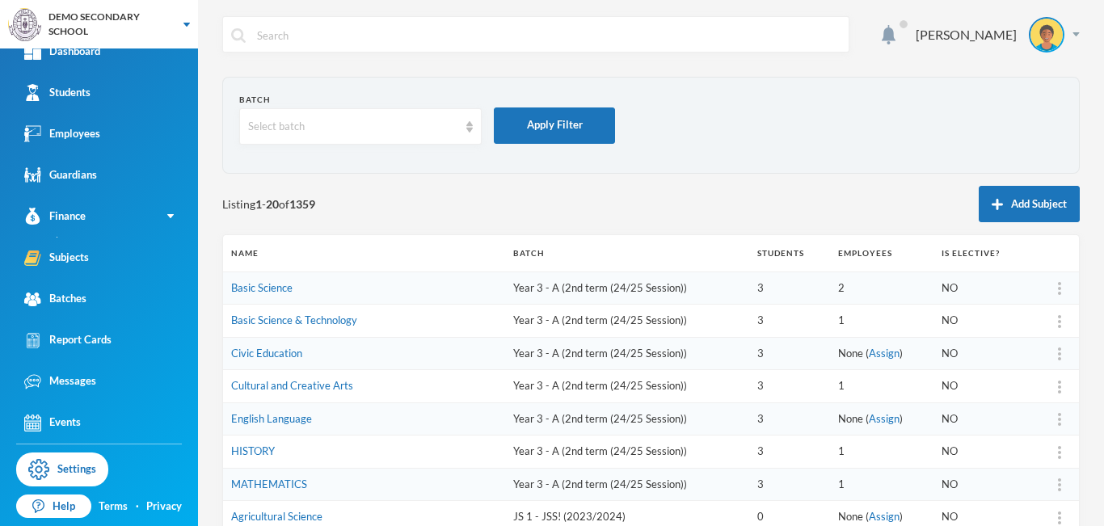
scroll to position [17, 0]
